Goal: Task Accomplishment & Management: Complete application form

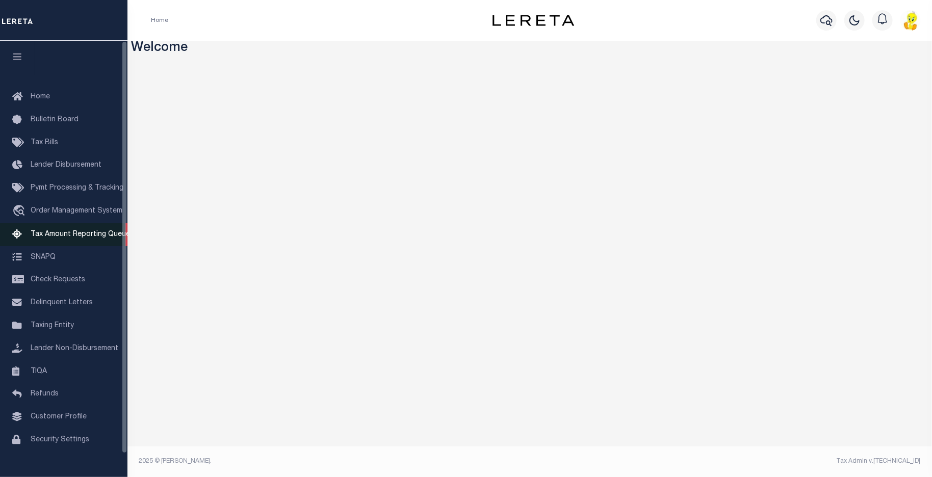
click at [68, 238] on span "Tax Amount Reporting Queue" at bounding box center [80, 234] width 99 height 7
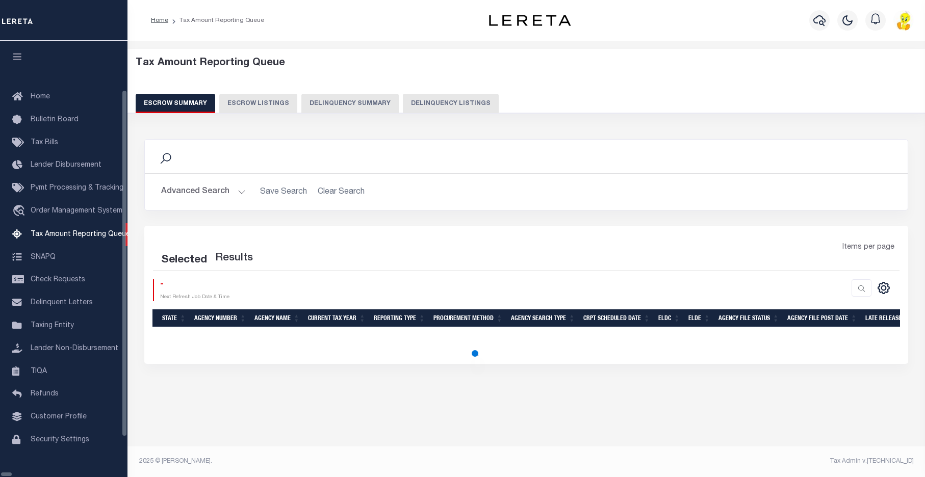
select select "100"
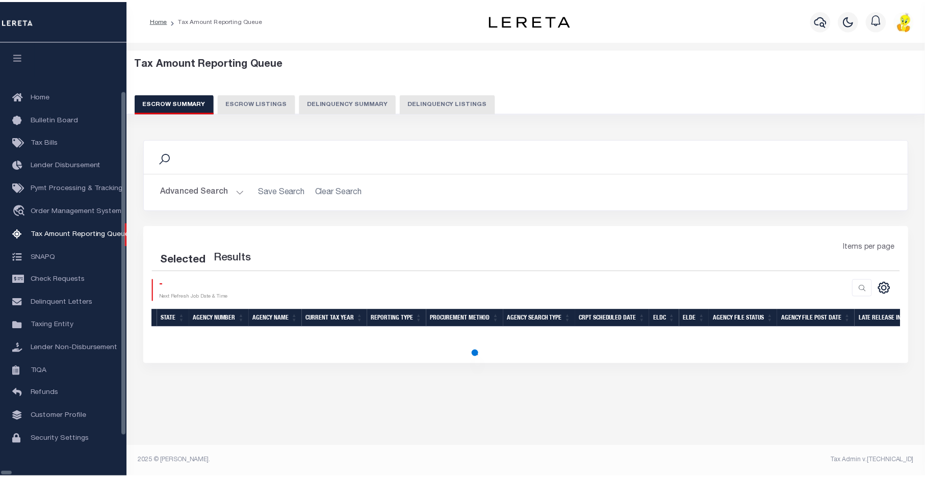
scroll to position [24, 0]
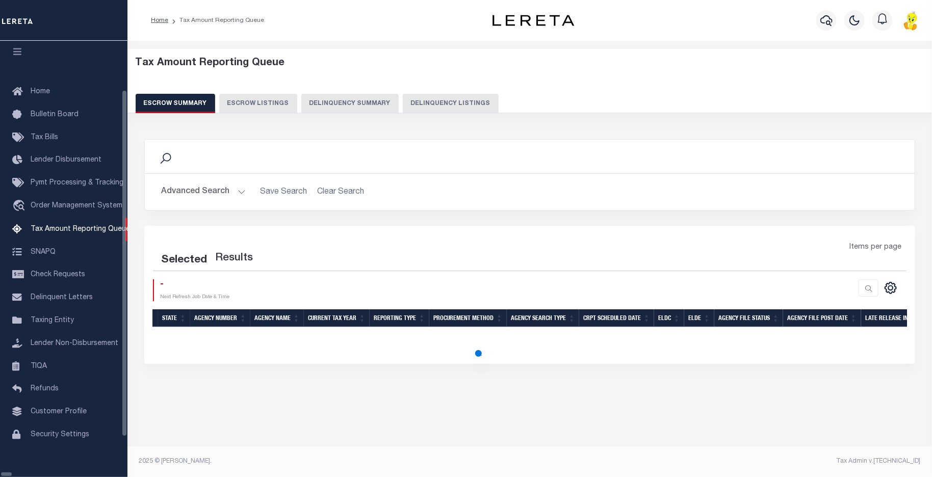
select select "100"
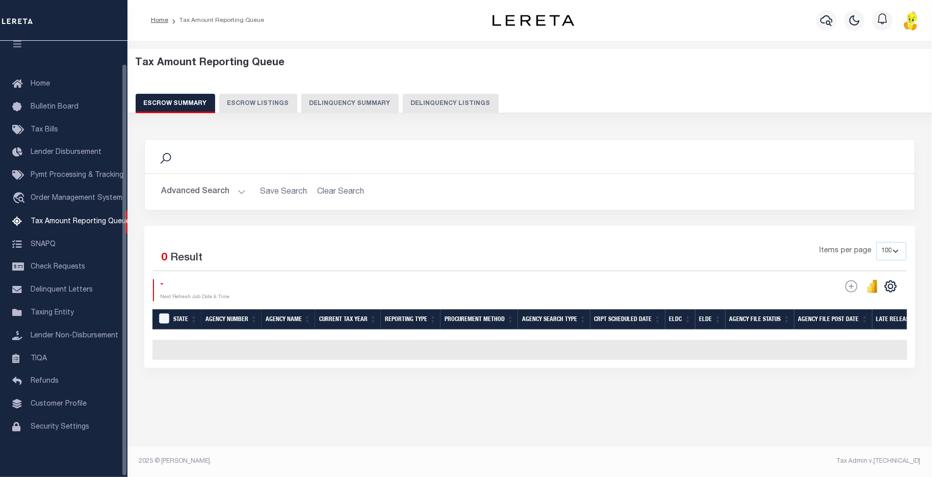
click at [371, 107] on button "Delinquency Summary" at bounding box center [349, 103] width 97 height 19
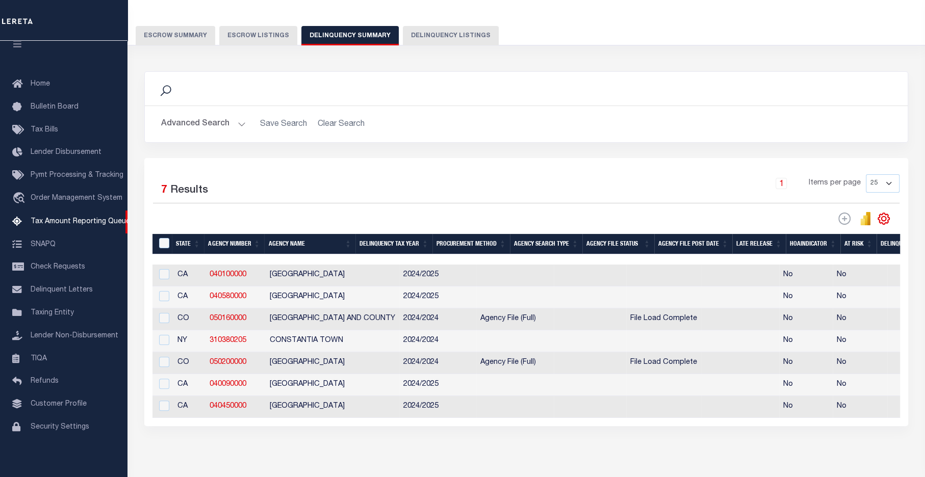
scroll to position [102, 0]
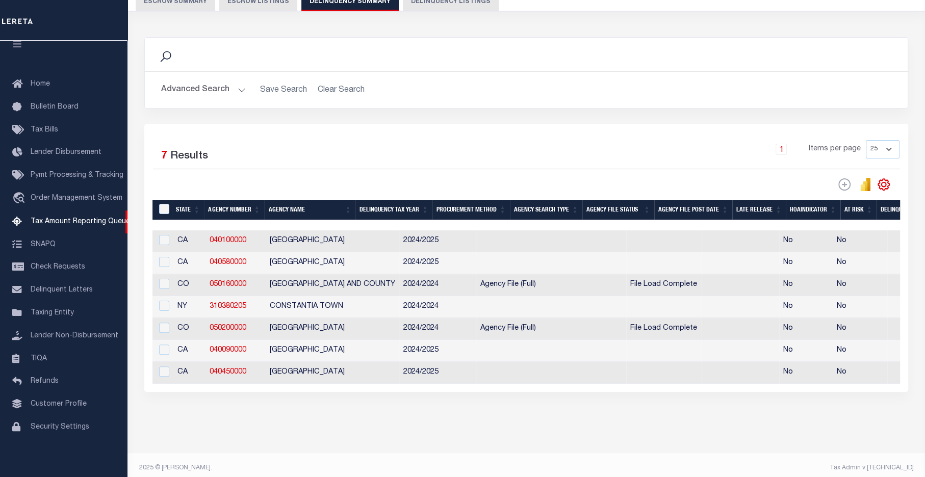
drag, startPoint x: 394, startPoint y: 397, endPoint x: 508, endPoint y: 402, distance: 114.3
click at [508, 392] on div "Selected 7 Results 1 Items per page 25 100 200 500 1000" at bounding box center [526, 258] width 764 height 268
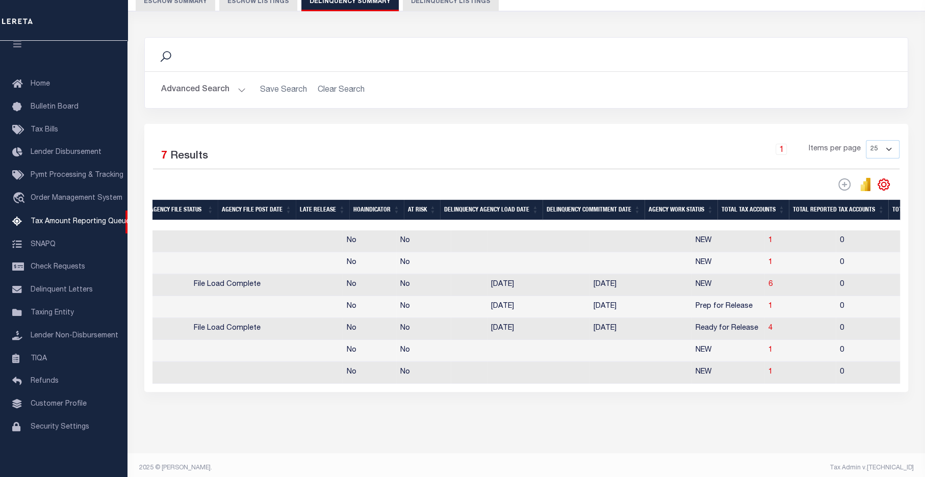
scroll to position [0, 438]
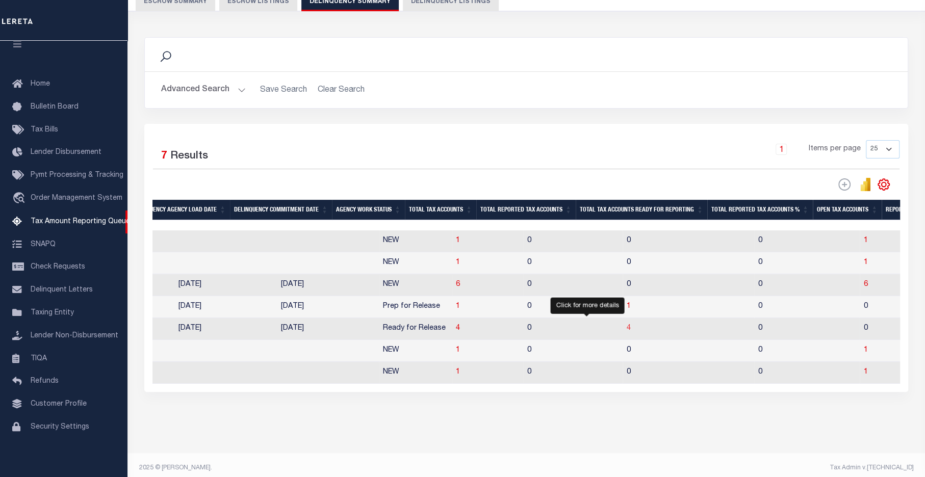
click at [627, 332] on span "4" at bounding box center [629, 328] width 4 height 7
select select "100"
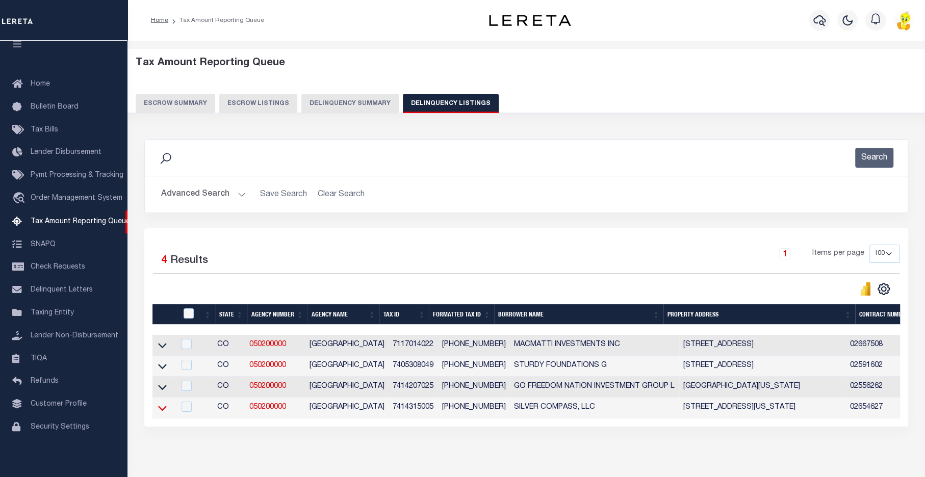
click at [160, 408] on icon at bounding box center [162, 408] width 9 height 11
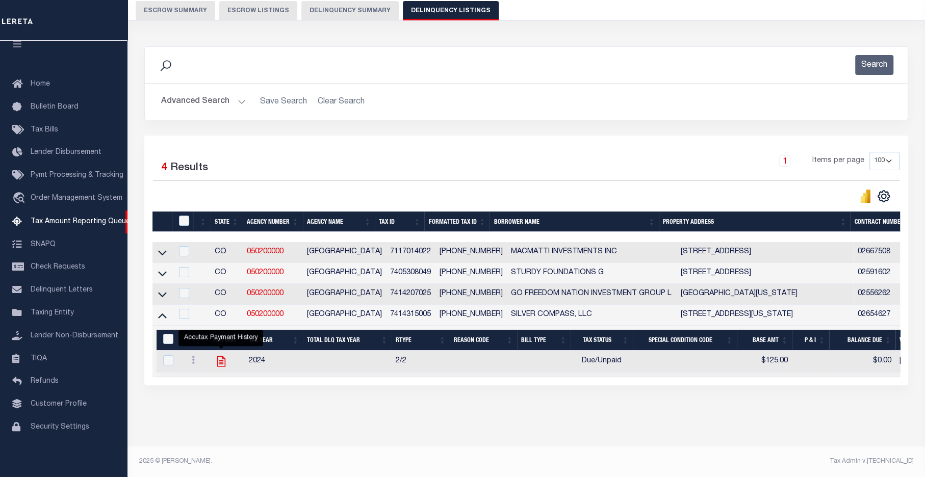
click at [220, 358] on icon "" at bounding box center [221, 361] width 8 height 11
checkbox input "true"
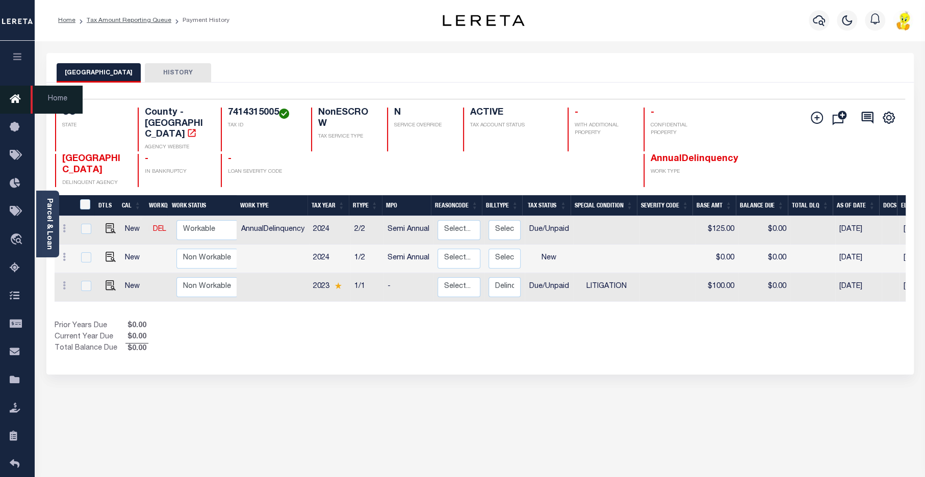
click at [13, 96] on icon at bounding box center [18, 99] width 16 height 13
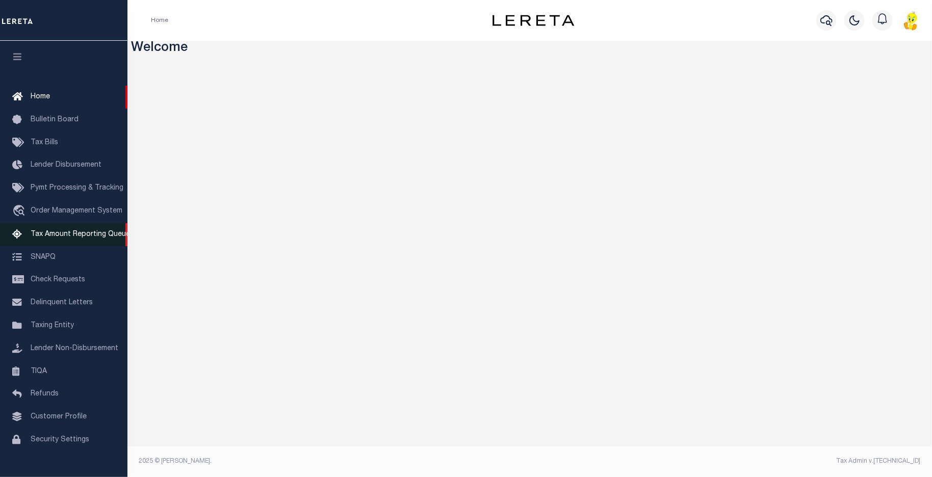
click at [80, 237] on span "Tax Amount Reporting Queue" at bounding box center [80, 234] width 99 height 7
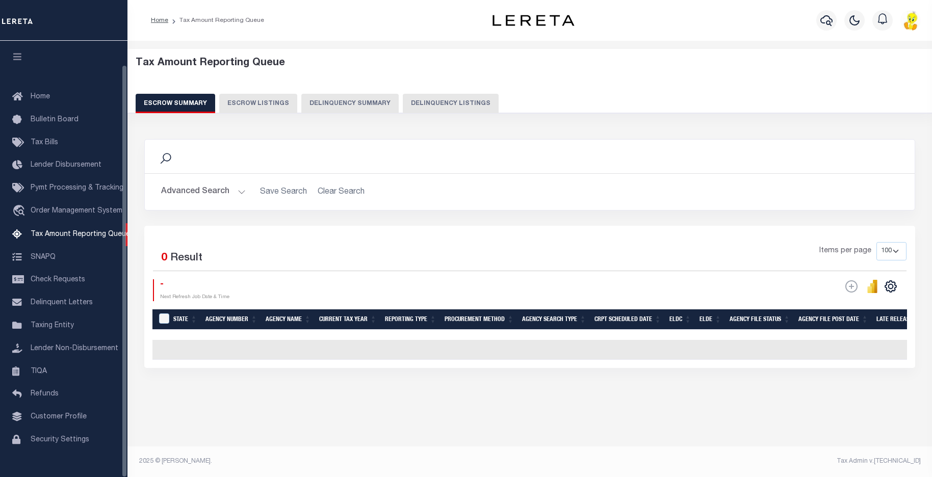
select select "100"
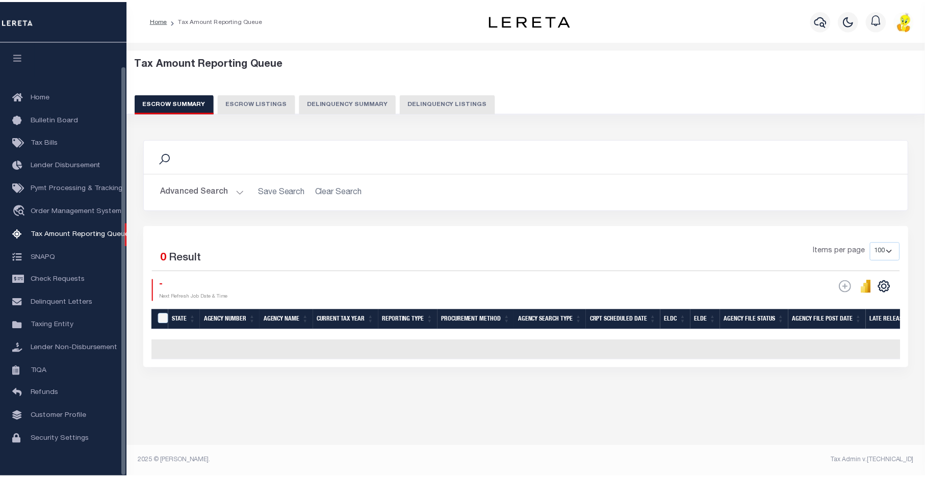
scroll to position [25, 0]
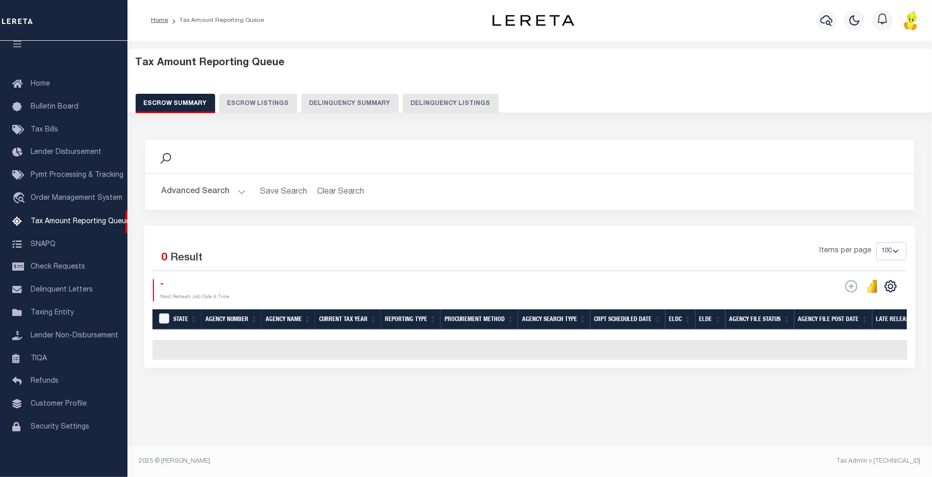
click at [350, 103] on button "Delinquency Summary" at bounding box center [349, 103] width 97 height 19
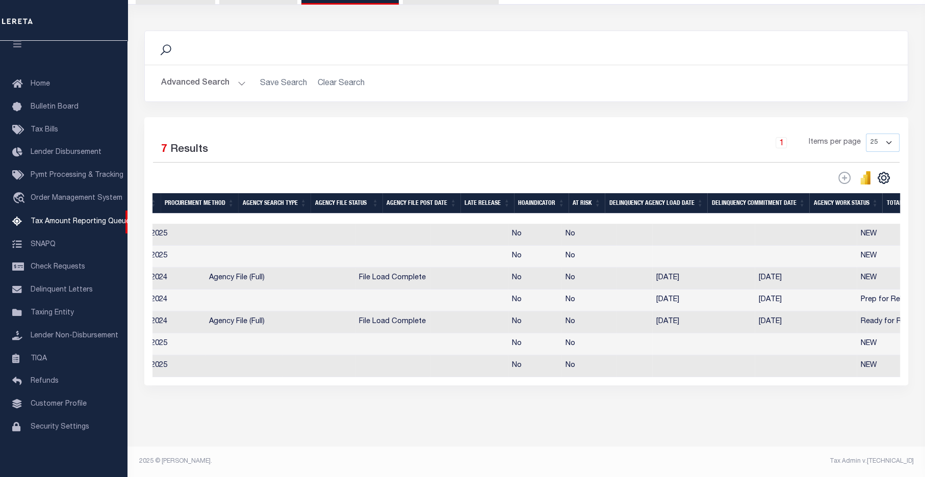
scroll to position [0, 0]
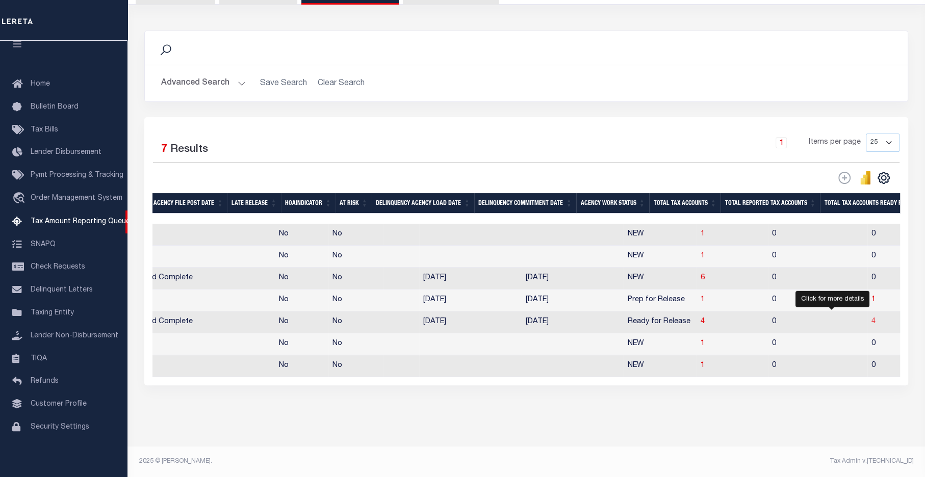
click at [872, 318] on span "4" at bounding box center [874, 321] width 4 height 7
select select "100"
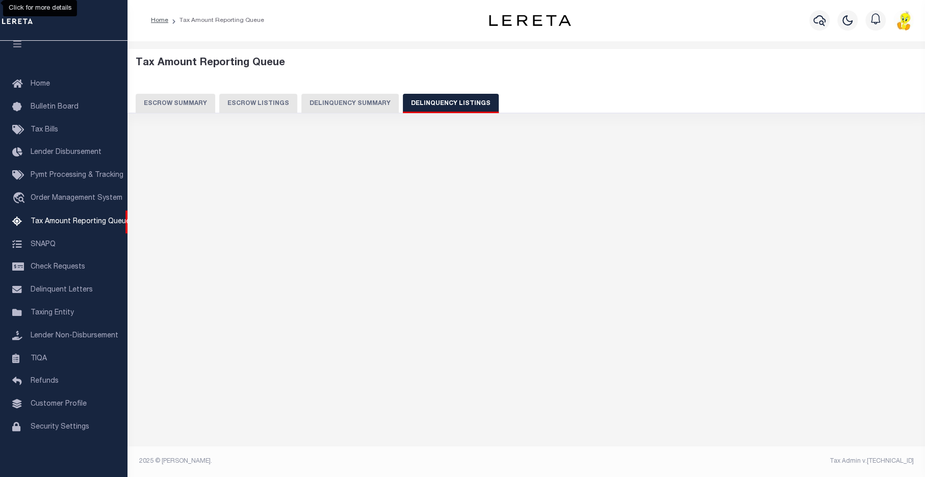
select select "100"
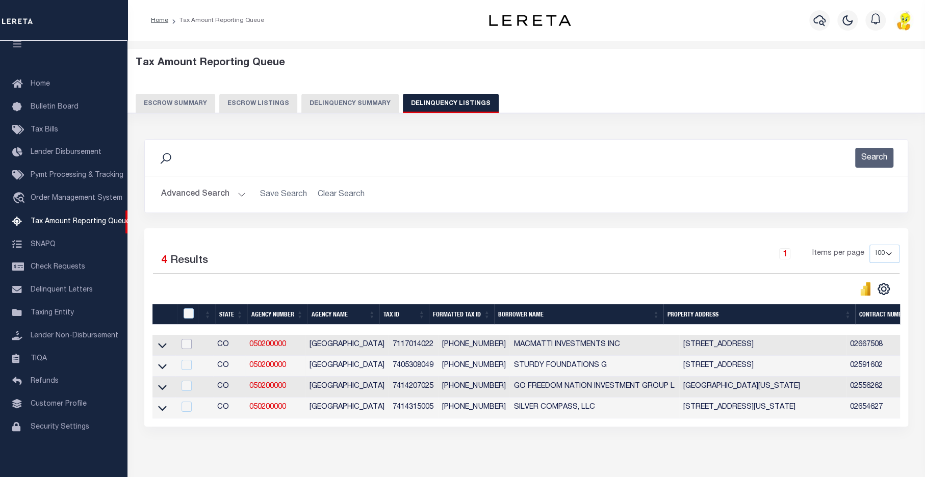
drag, startPoint x: 189, startPoint y: 346, endPoint x: 191, endPoint y: 356, distance: 10.4
click at [189, 346] on input "checkbox" at bounding box center [187, 344] width 10 height 10
checkbox input "true"
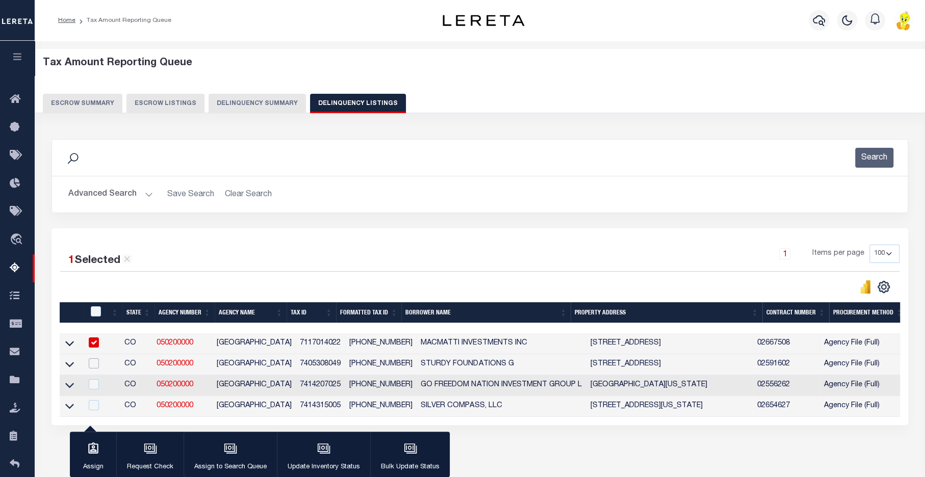
click at [94, 361] on input "checkbox" at bounding box center [94, 364] width 10 height 10
checkbox input "true"
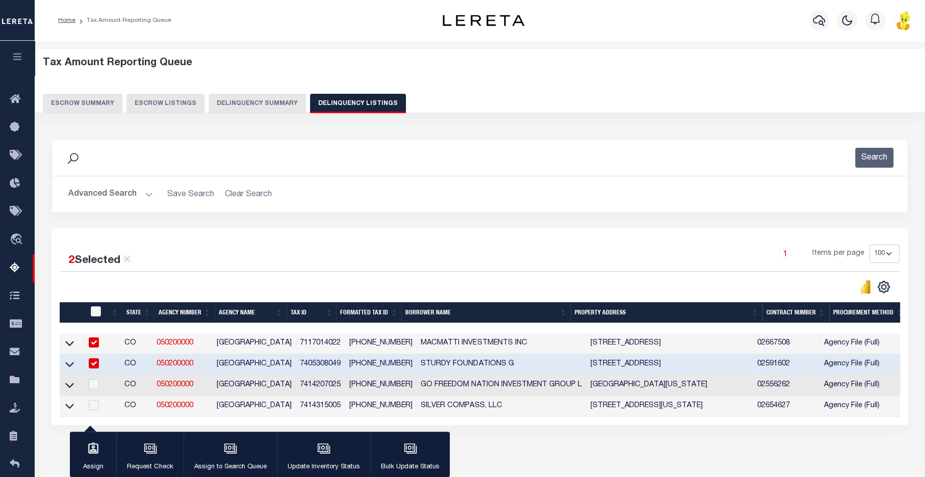
click at [95, 380] on td at bounding box center [93, 385] width 21 height 21
checkbox input "true"
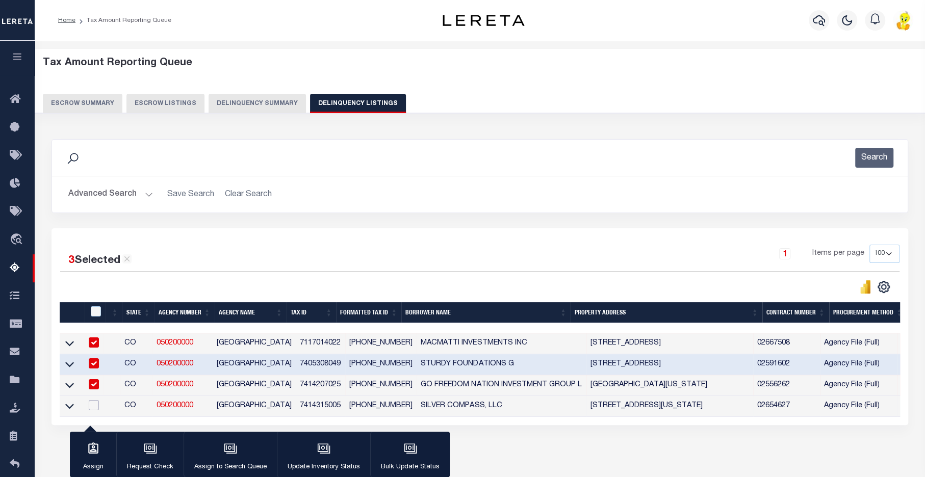
click at [93, 407] on input "checkbox" at bounding box center [94, 405] width 10 height 10
checkbox input "true"
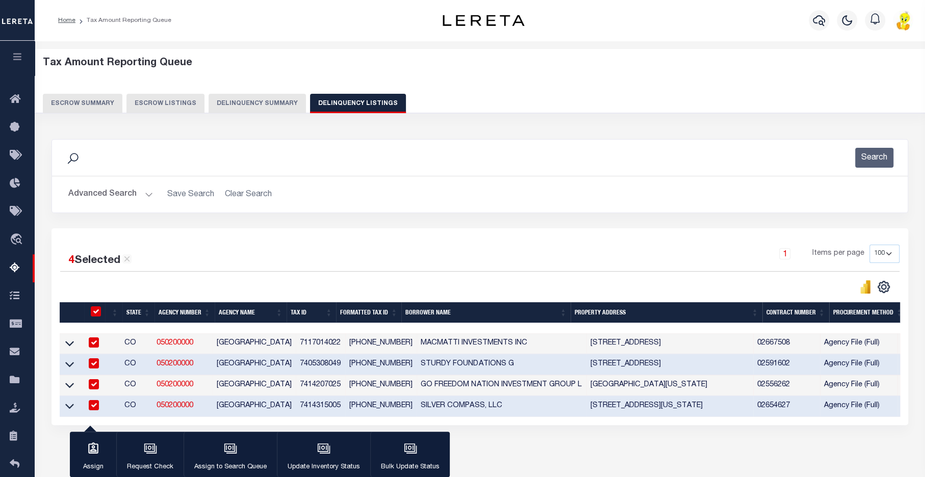
click at [244, 103] on button "Delinquency Summary" at bounding box center [257, 103] width 97 height 19
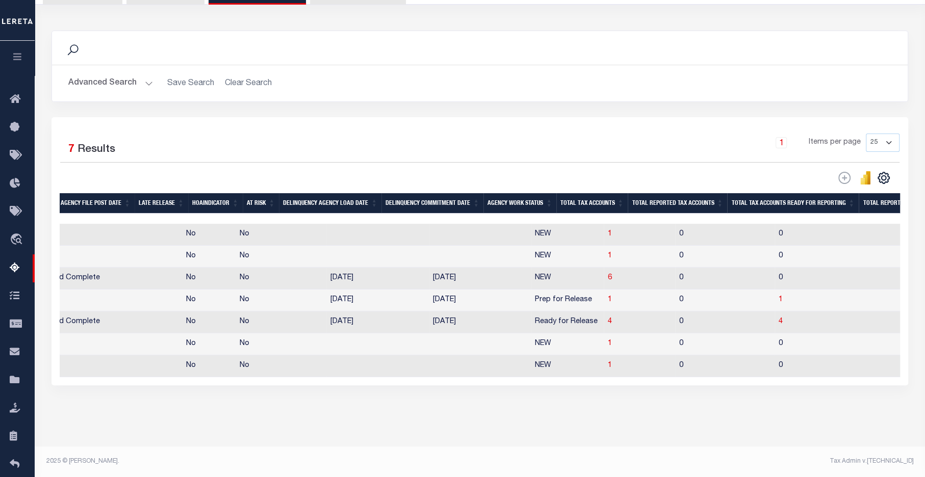
drag, startPoint x: 343, startPoint y: 378, endPoint x: 227, endPoint y: 369, distance: 115.6
click at [223, 373] on div "Selected 7 Results 1 Items per page 25 100 200 500 1000" at bounding box center [480, 251] width 857 height 268
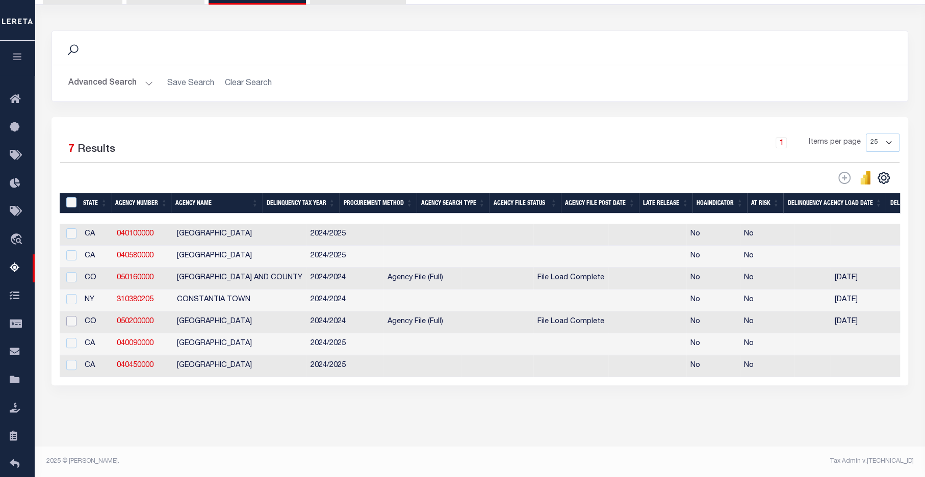
click at [71, 316] on input "checkbox" at bounding box center [71, 321] width 10 height 10
checkbox input "true"
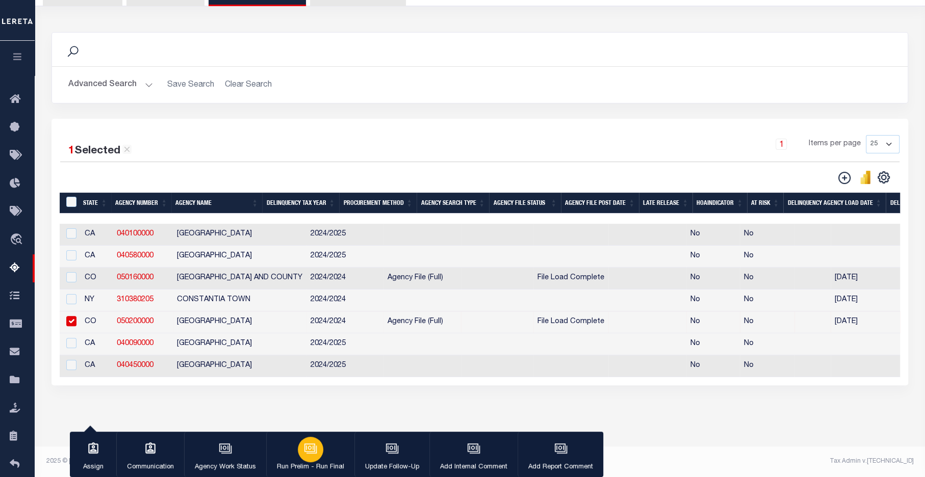
click at [305, 465] on p "Run Prelim - Run Final" at bounding box center [310, 468] width 67 height 10
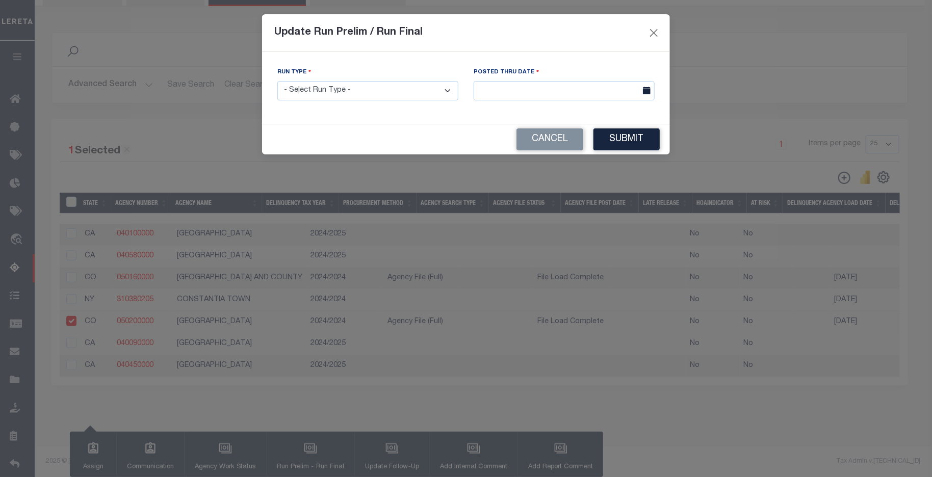
click at [414, 90] on select "- Select Run Type - Prelim Run Final Run" at bounding box center [367, 91] width 181 height 20
select select "P"
click at [277, 81] on select "- Select Run Type - Prelim Run Final Run" at bounding box center [367, 91] width 181 height 20
click at [611, 138] on button "Submit" at bounding box center [627, 140] width 66 height 22
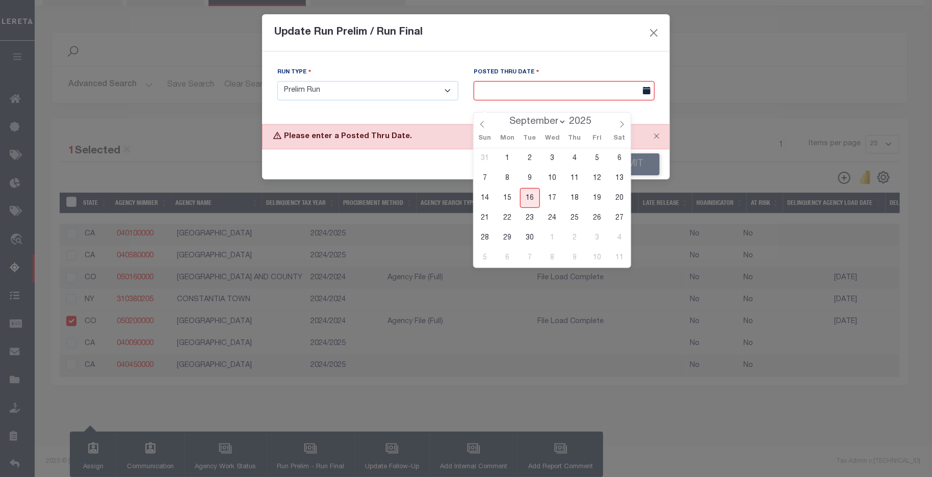
click at [603, 87] on input "text" at bounding box center [564, 91] width 181 height 20
click at [507, 188] on span "15" at bounding box center [508, 198] width 20 height 20
type input "09/15/2025"
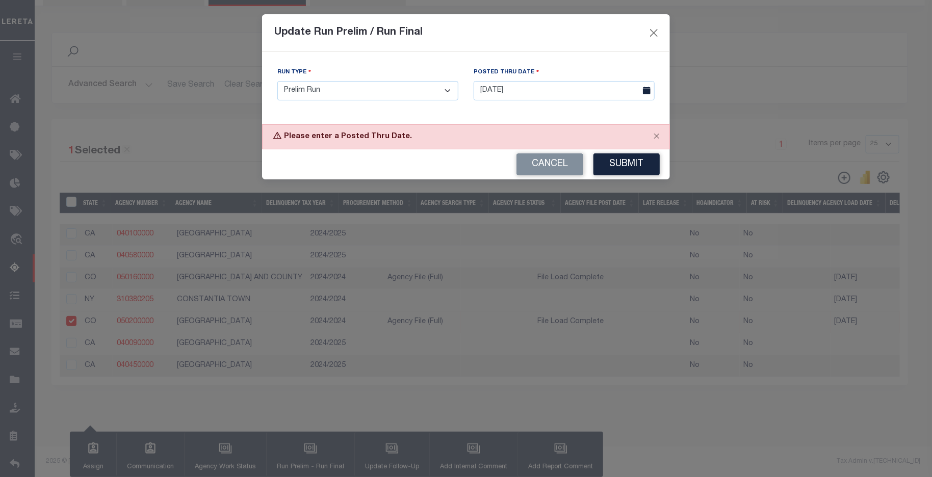
click at [637, 161] on button "Submit" at bounding box center [627, 165] width 66 height 22
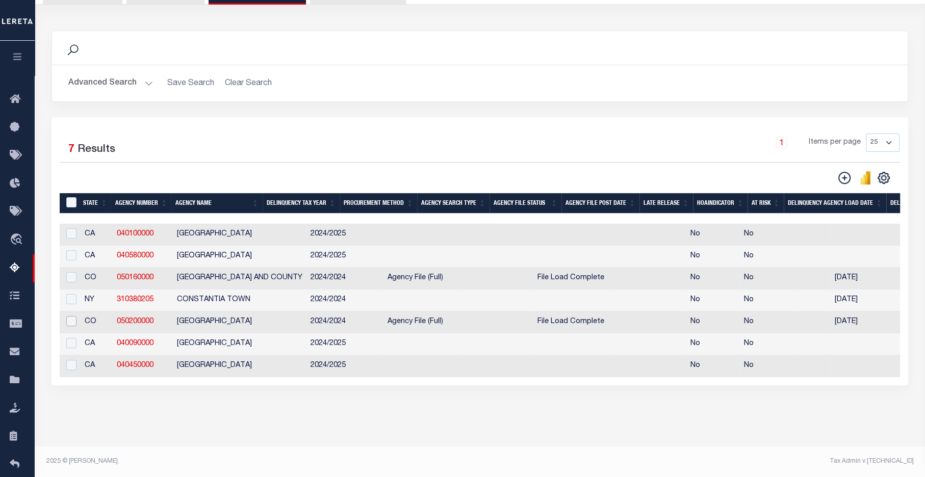
click at [71, 316] on input "checkbox" at bounding box center [71, 321] width 10 height 10
checkbox input "true"
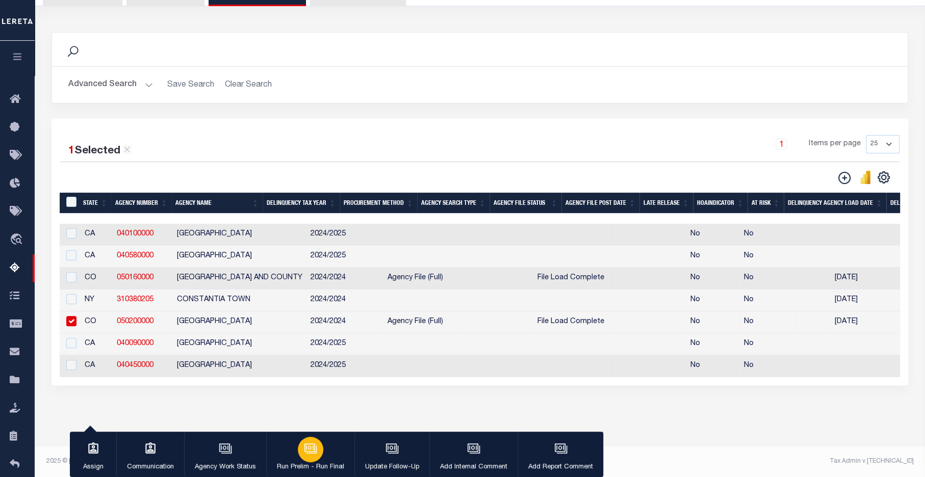
click at [304, 466] on p "Run Prelim - Run Final" at bounding box center [310, 468] width 67 height 10
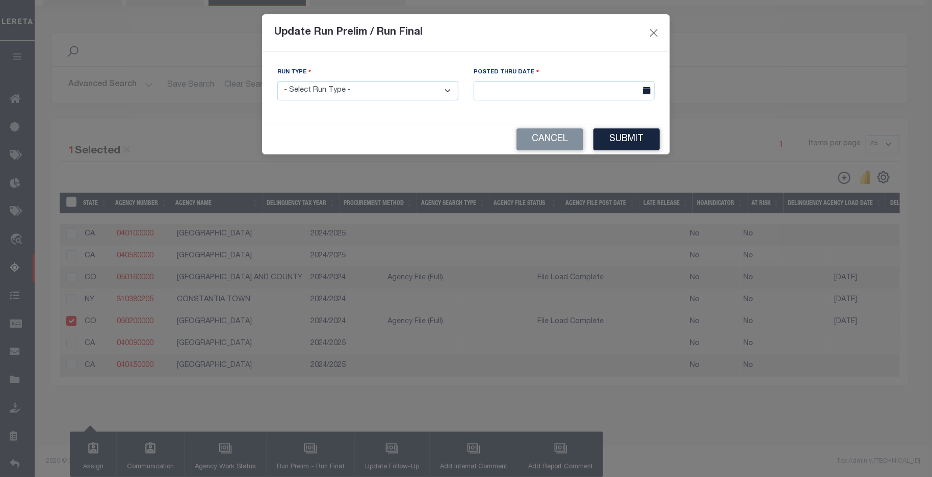
drag, startPoint x: 420, startPoint y: 83, endPoint x: 422, endPoint y: 99, distance: 16.5
click at [419, 84] on select "- Select Run Type - Prelim Run Final Run" at bounding box center [367, 91] width 181 height 20
select select "P"
click at [277, 81] on select "- Select Run Type - Prelim Run Final Run" at bounding box center [367, 91] width 181 height 20
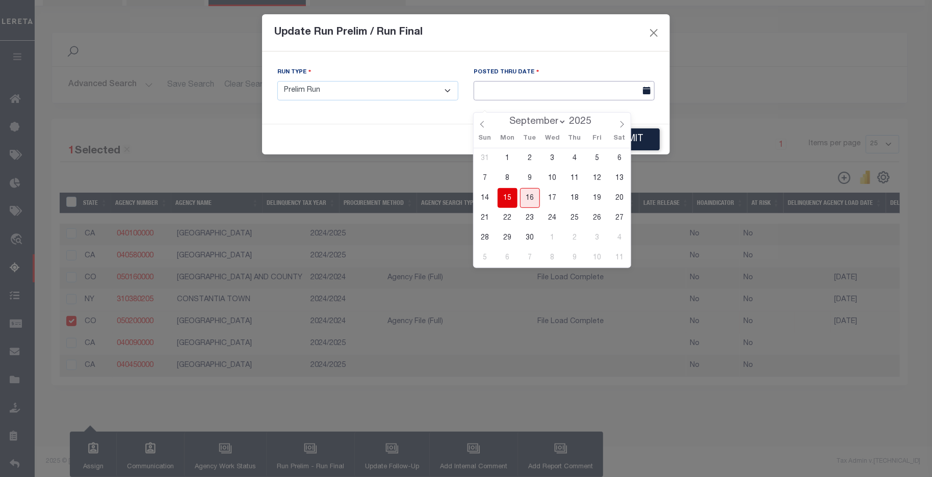
click at [611, 83] on input "text" at bounding box center [564, 91] width 181 height 20
click at [504, 188] on span "15" at bounding box center [508, 198] width 20 height 20
type input "09/15/2025"
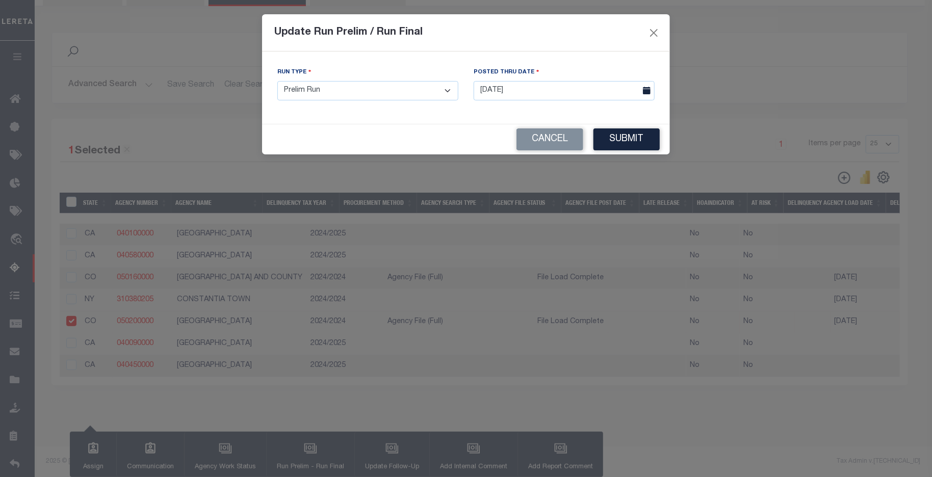
click at [624, 138] on button "Submit" at bounding box center [627, 140] width 66 height 22
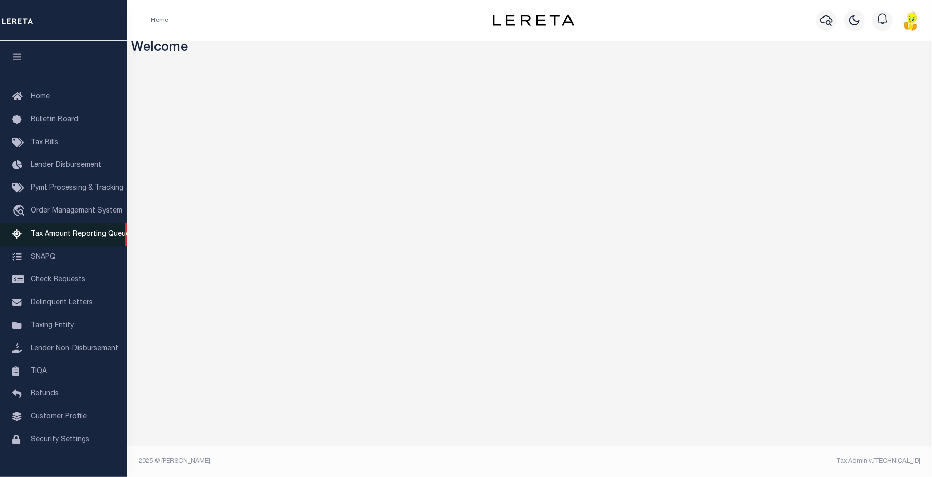
click at [73, 238] on span "Tax Amount Reporting Queue" at bounding box center [80, 234] width 99 height 7
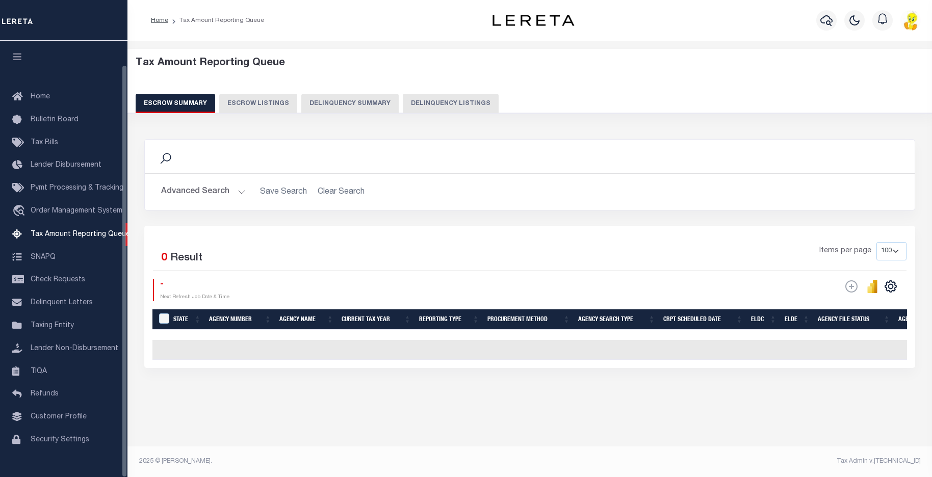
select select "100"
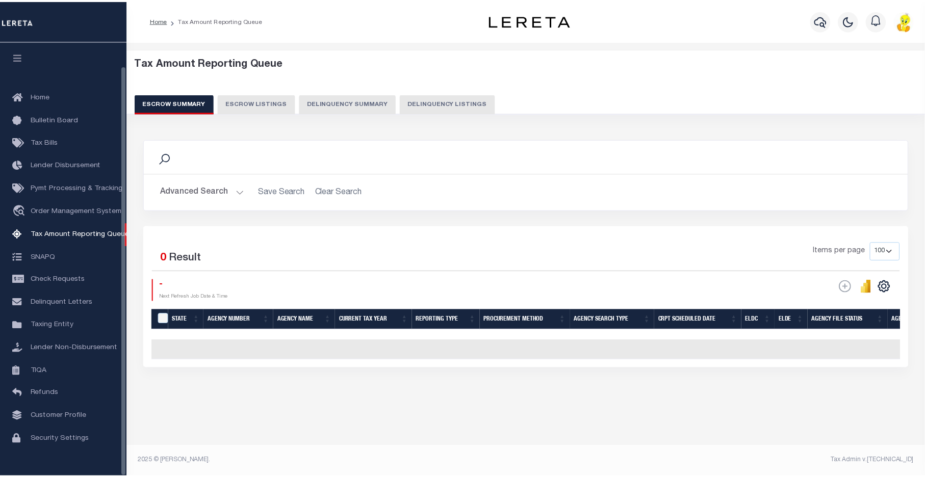
scroll to position [25, 0]
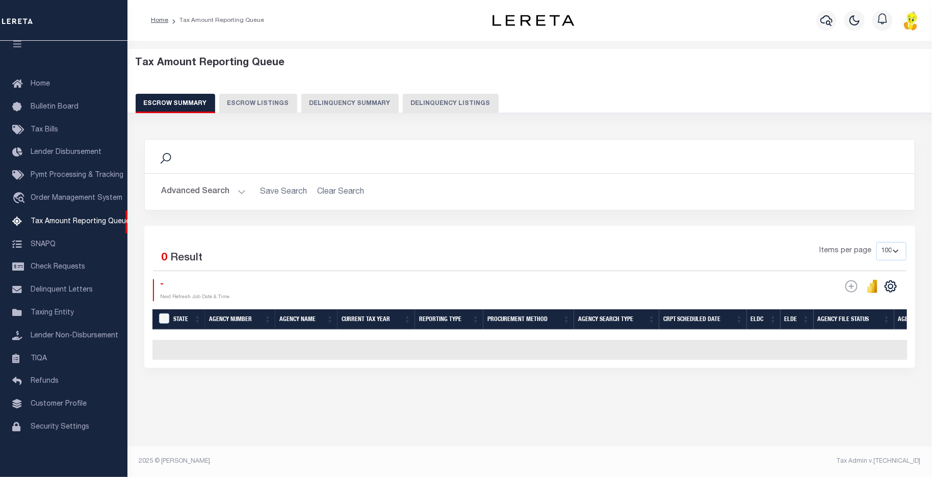
click at [343, 107] on button "Delinquency Summary" at bounding box center [349, 103] width 97 height 19
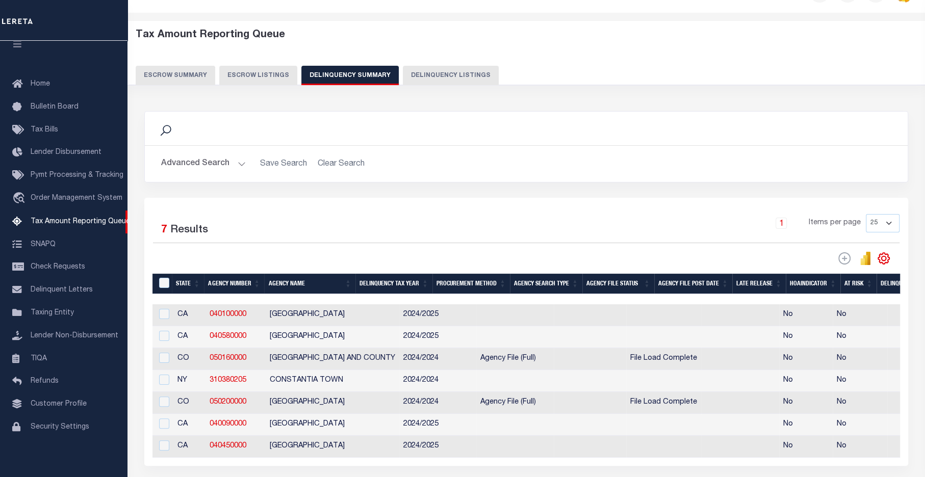
scroll to position [119, 0]
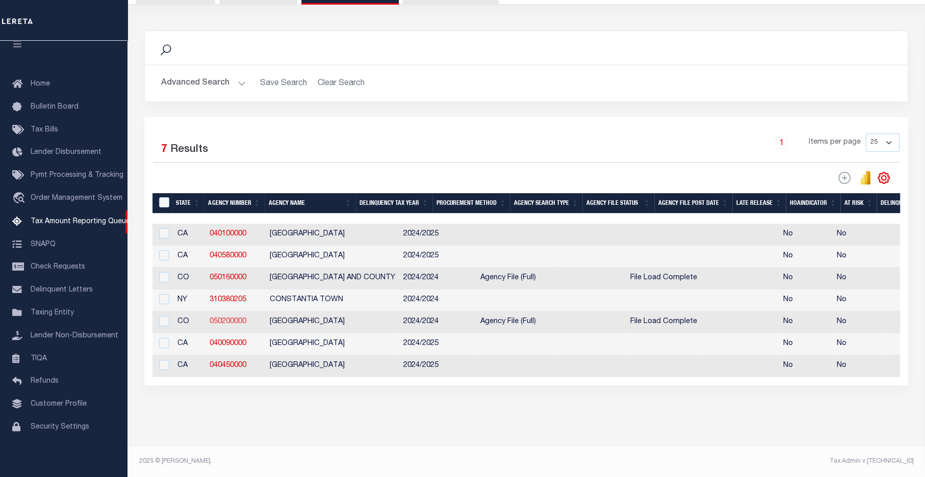
click at [227, 318] on link "050200000" at bounding box center [228, 321] width 37 height 7
checkbox input "true"
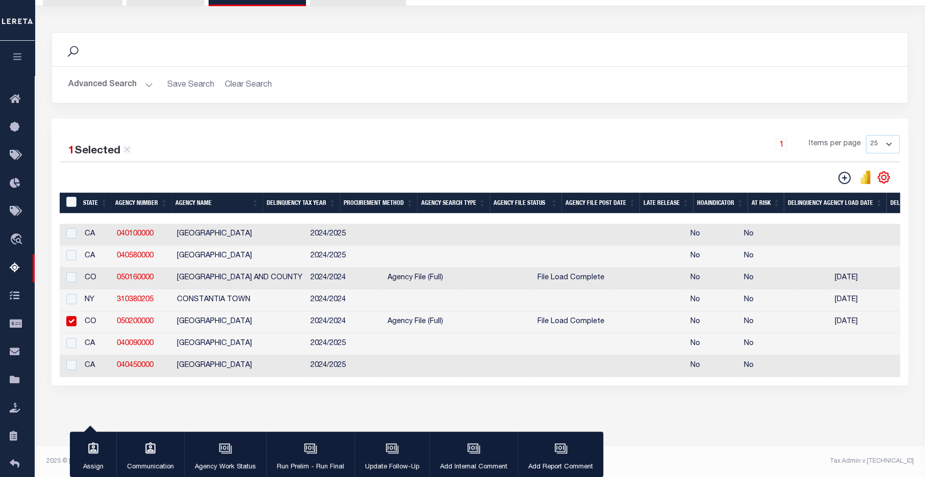
scroll to position [117, 0]
click at [227, 454] on icon "button" at bounding box center [225, 448] width 13 height 13
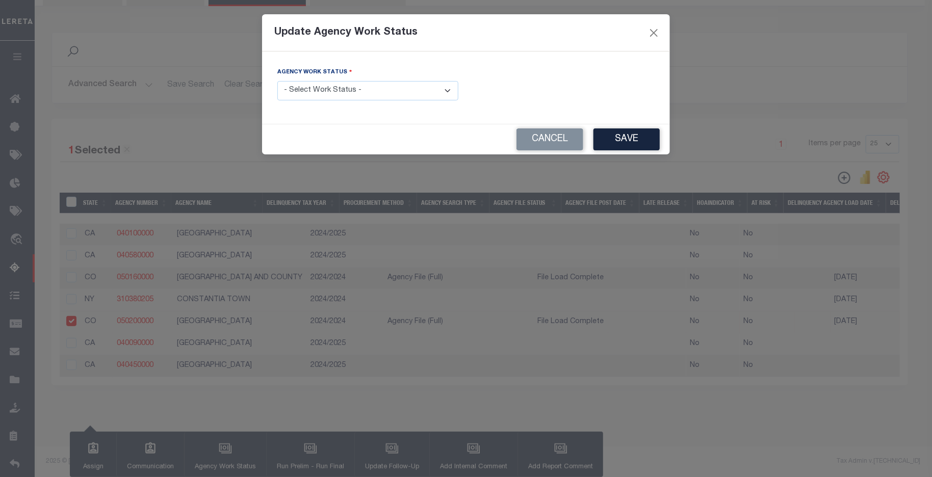
click at [421, 90] on select "- Select Work Status - In Progress Pending Agency Follow-up Pending QC Ready fo…" at bounding box center [367, 91] width 181 height 20
select select "6"
click at [277, 81] on select "- Select Work Status - In Progress Pending Agency Follow-up Pending QC Ready fo…" at bounding box center [367, 91] width 181 height 20
click at [395, 90] on select "- Select Work Status - In Progress Pending Agency Follow-up Pending QC Ready fo…" at bounding box center [367, 91] width 181 height 20
click at [541, 135] on button "Cancel" at bounding box center [550, 140] width 67 height 22
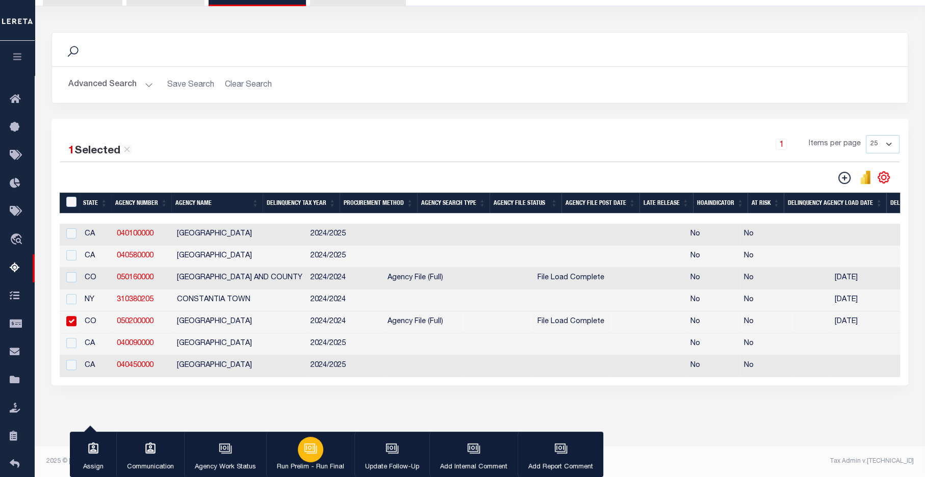
click at [313, 467] on p "Run Prelim - Run Final" at bounding box center [310, 468] width 67 height 10
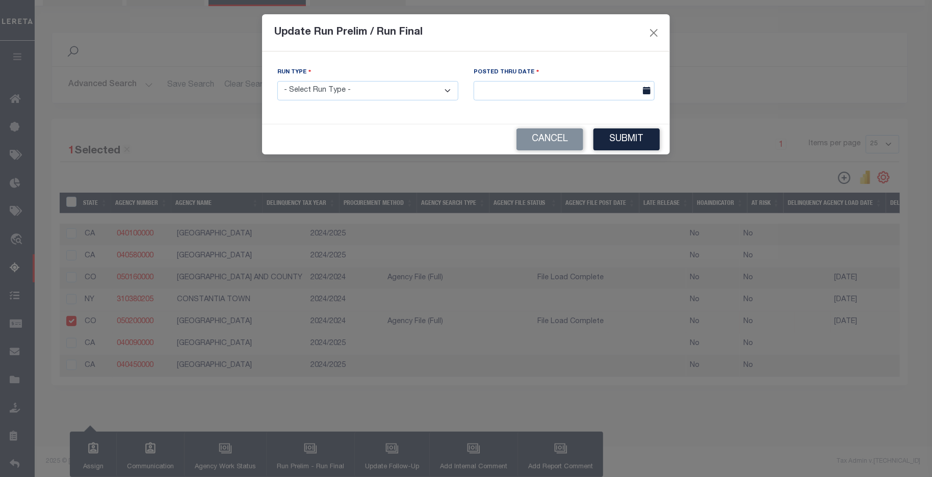
click at [344, 92] on select "- Select Run Type - Prelim Run Final Run" at bounding box center [367, 91] width 181 height 20
select select "F"
click at [277, 81] on select "- Select Run Type - Prelim Run Final Run" at bounding box center [367, 91] width 181 height 20
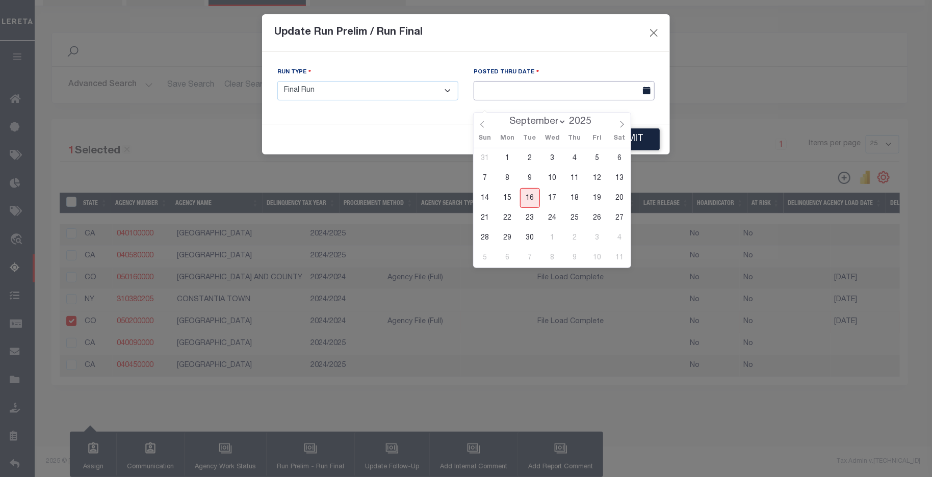
click at [585, 81] on input "text" at bounding box center [564, 91] width 181 height 20
click at [509, 190] on span "15" at bounding box center [508, 198] width 20 height 20
type input "09/15/2025"
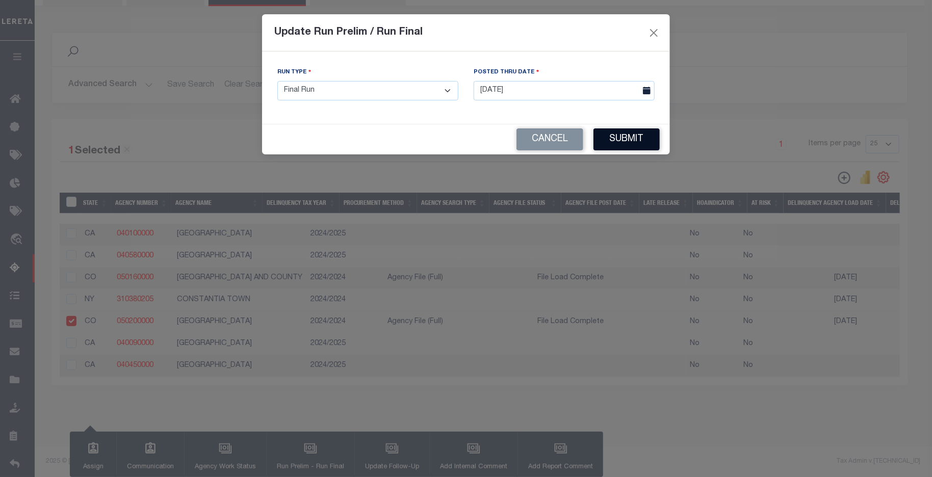
click at [629, 142] on button "Submit" at bounding box center [627, 140] width 66 height 22
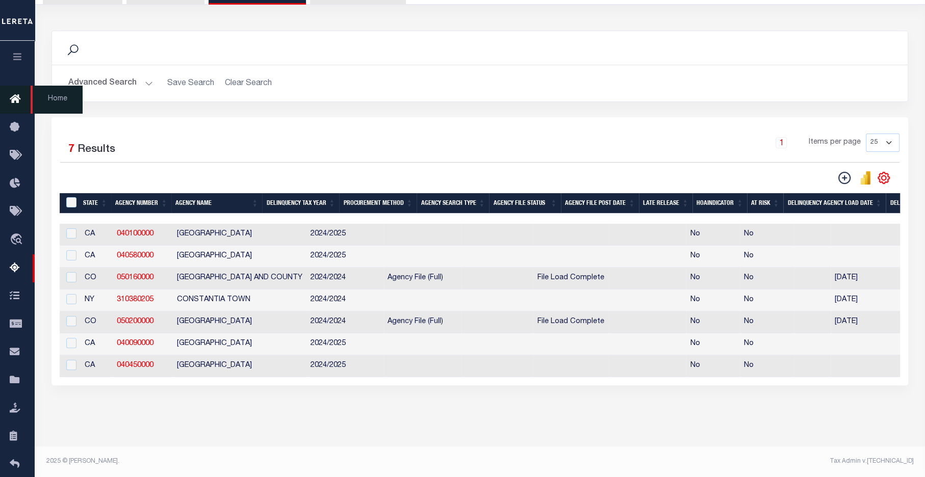
click at [14, 97] on icon at bounding box center [18, 99] width 16 height 13
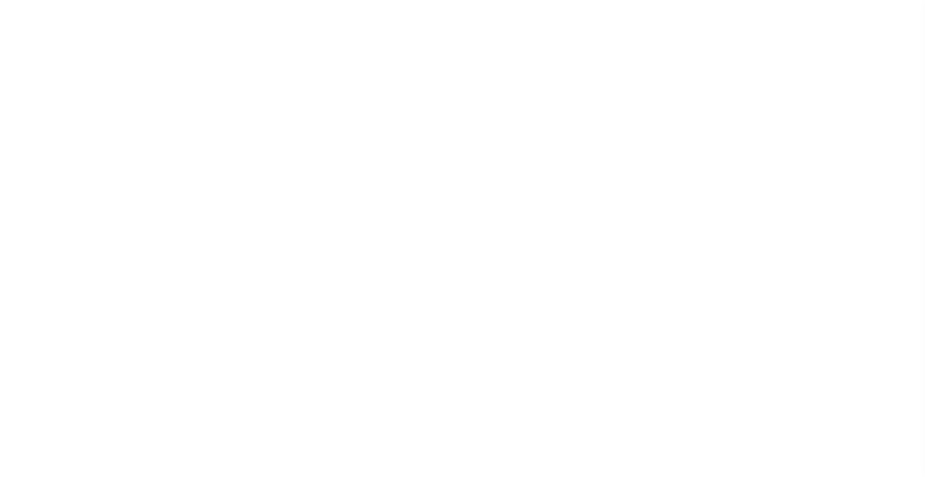
select select
checkbox input "false"
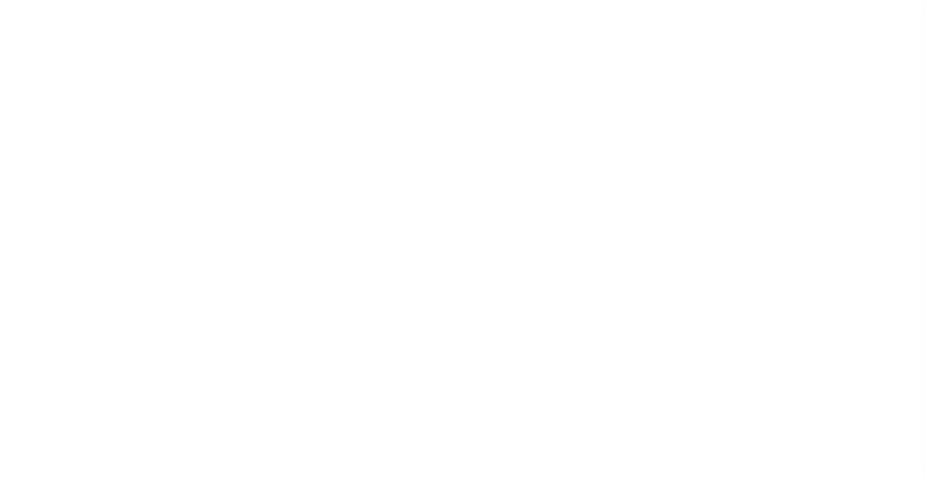
checkbox input "false"
type input "804100000"
